Goal: Task Accomplishment & Management: Complete application form

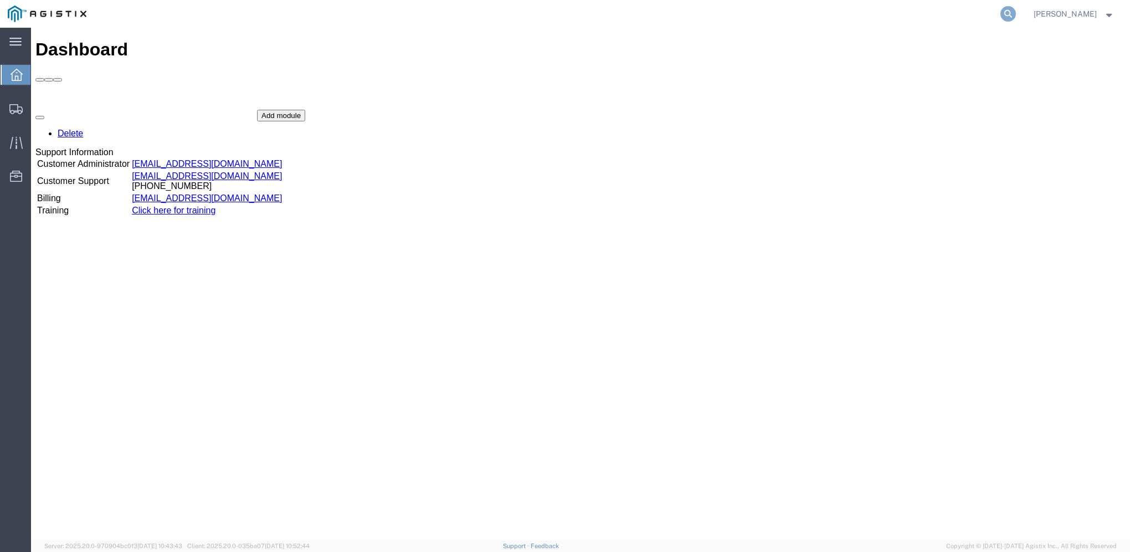
click at [1013, 18] on icon at bounding box center [1009, 14] width 16 height 16
click at [791, 14] on input "search" at bounding box center [832, 14] width 337 height 27
type input "57025750"
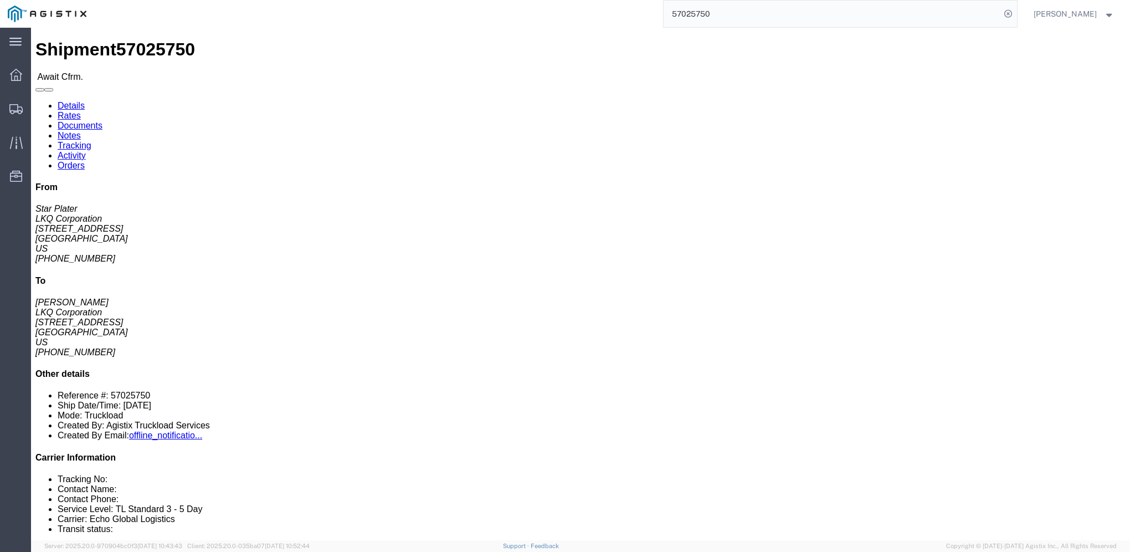
click link "Rates"
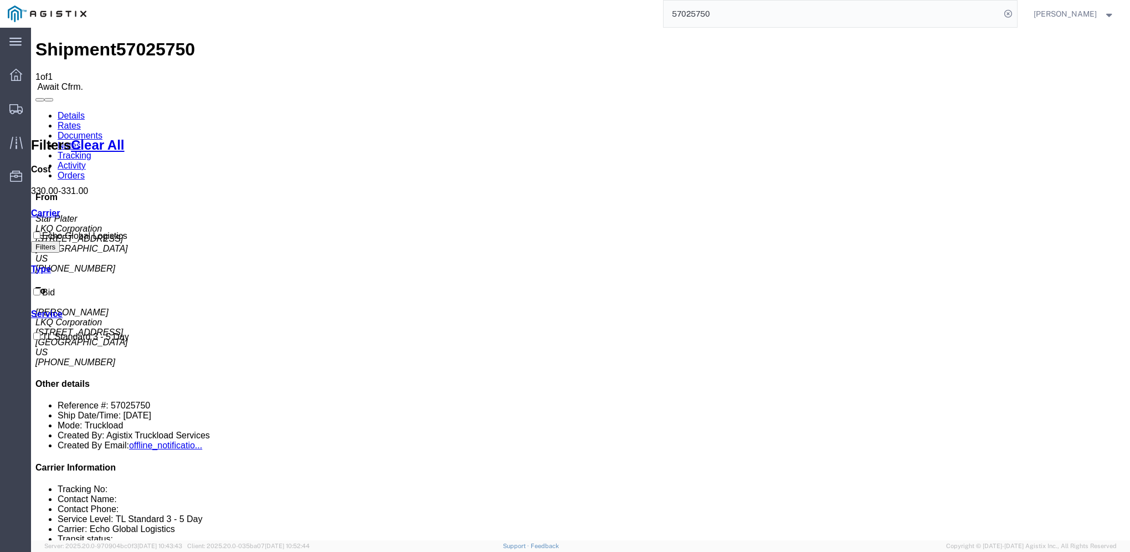
click at [76, 111] on link "Details" at bounding box center [71, 115] width 27 height 9
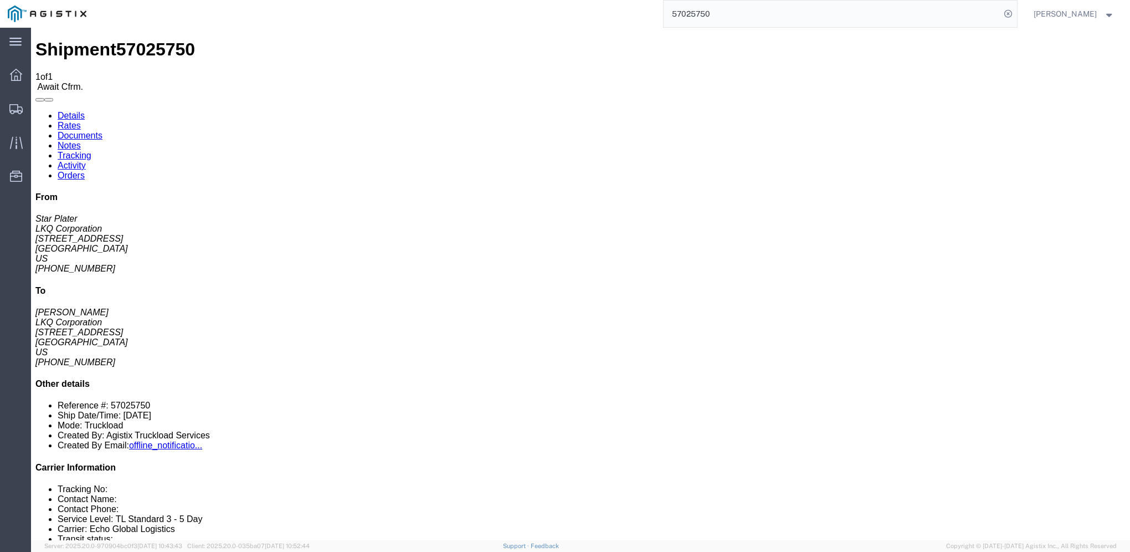
click link "Rates"
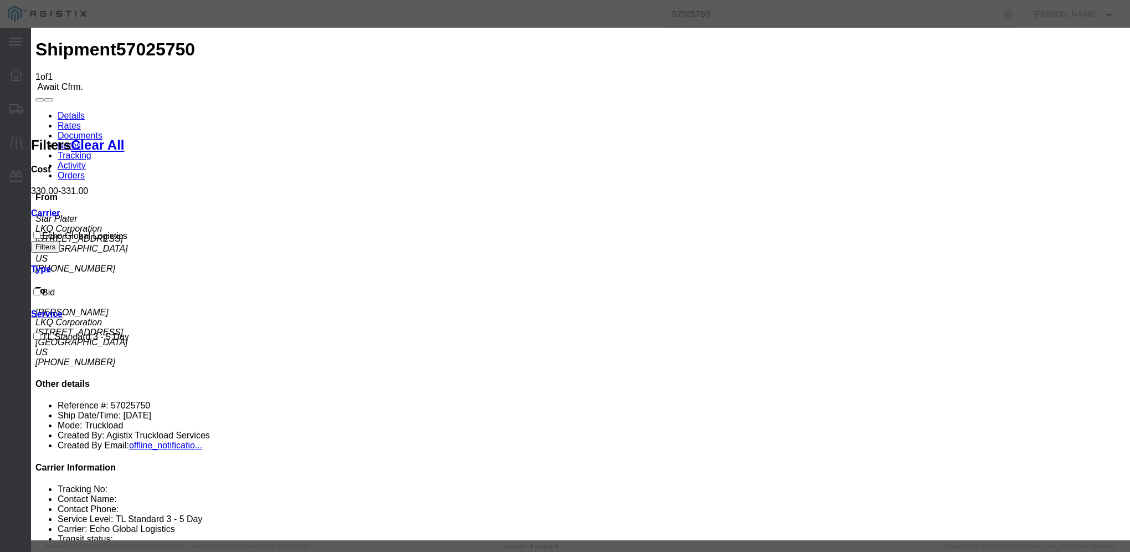
type input "64563268"
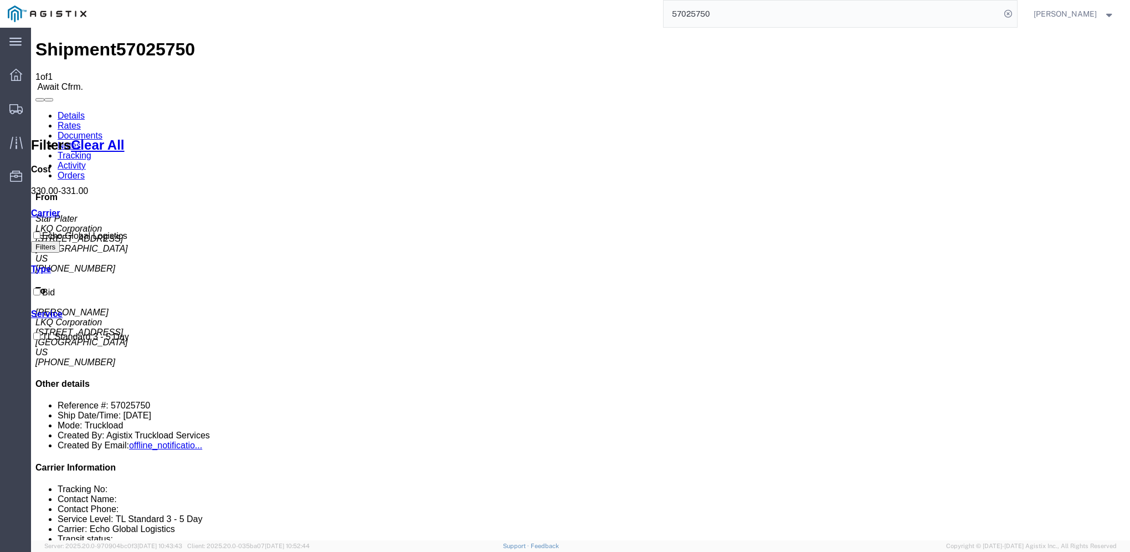
click at [80, 111] on link "Details" at bounding box center [71, 115] width 27 height 9
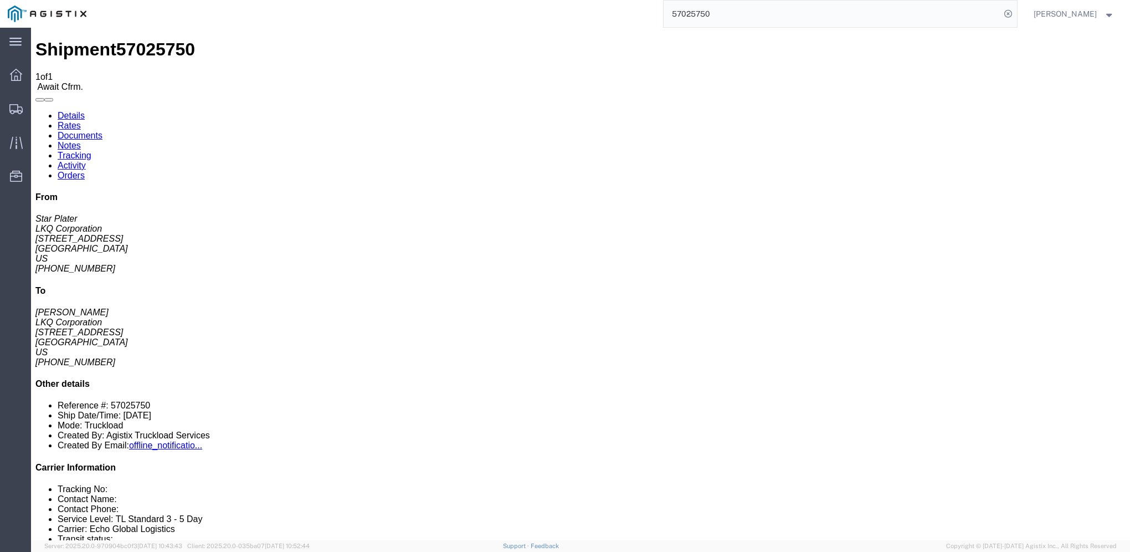
click link "Rates"
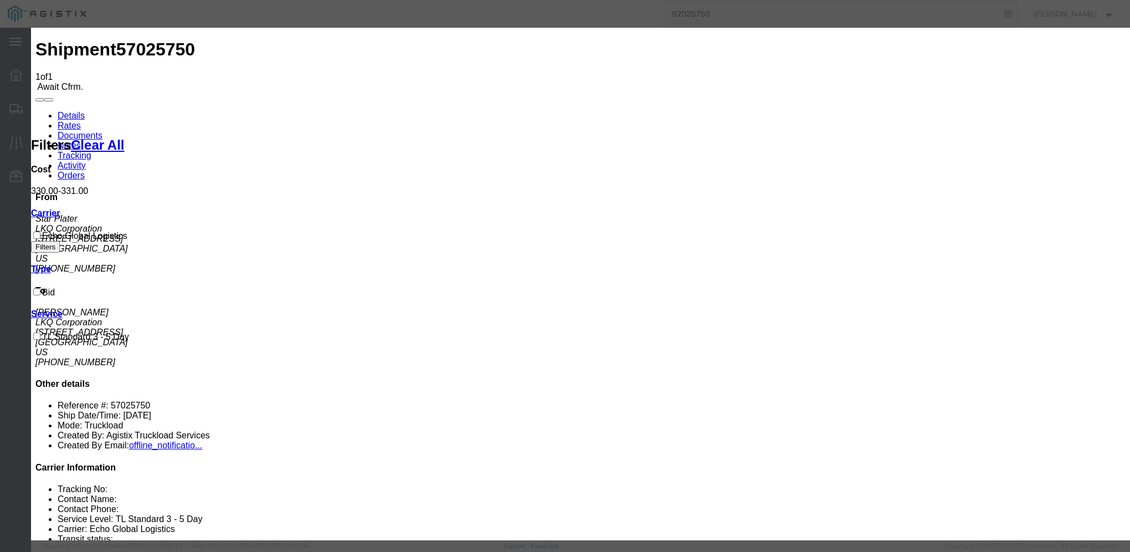
type input "64563268"
type input "[PERSON_NAME]"
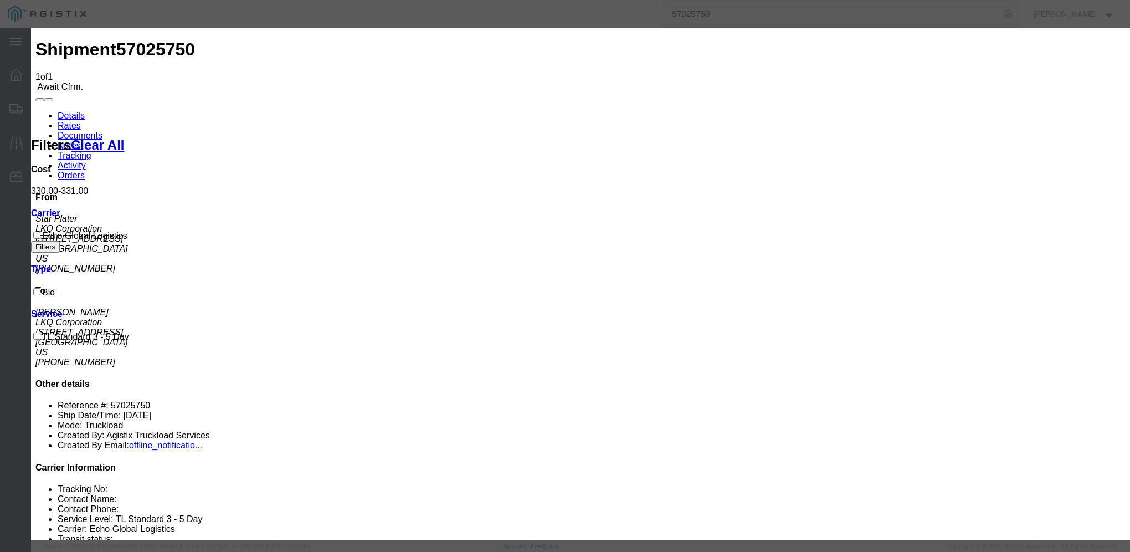
type input "3127686379"
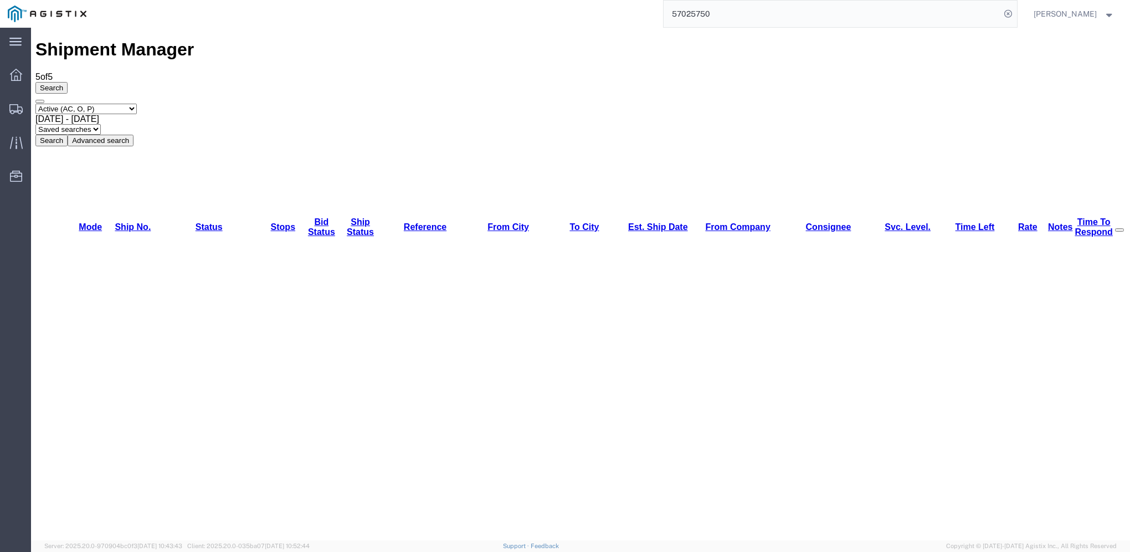
drag, startPoint x: 862, startPoint y: 28, endPoint x: 893, endPoint y: 55, distance: 41.2
click at [862, 39] on div "Shipment Manager 5 of 5 Search Select status Active (AC, O, P) All Approved Awa…" at bounding box center [580, 92] width 1090 height 106
click at [859, 21] on input "57025750" at bounding box center [832, 14] width 337 height 27
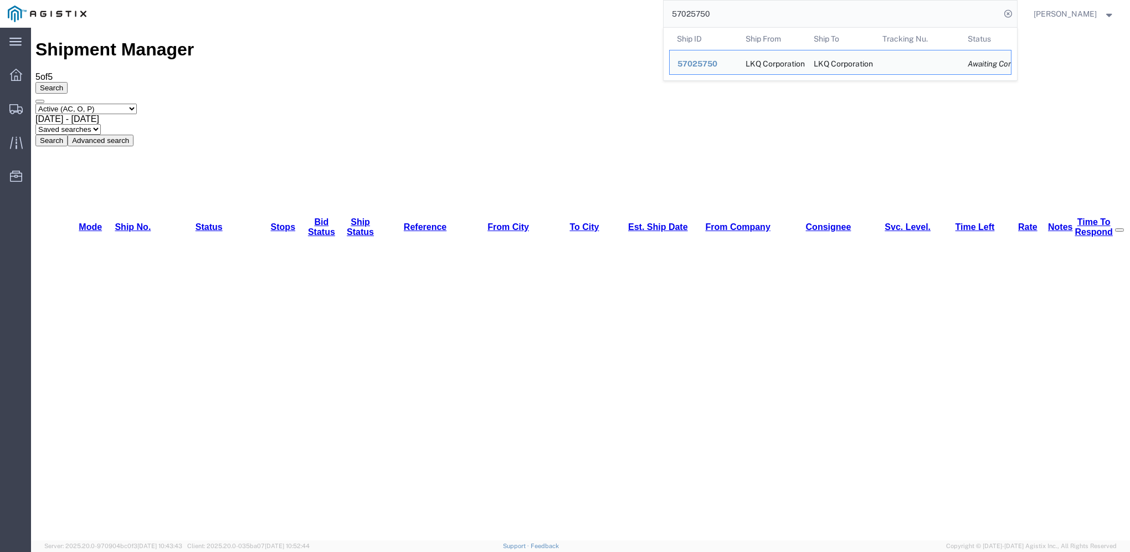
click at [859, 21] on input "57025750" at bounding box center [832, 14] width 337 height 27
